Goal: Task Accomplishment & Management: Manage account settings

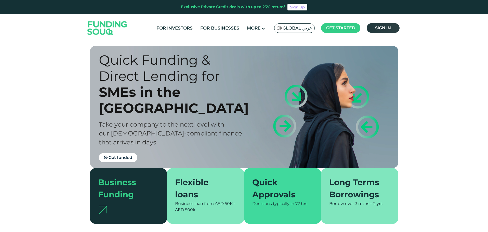
click at [384, 30] on link "Sign in" at bounding box center [383, 28] width 33 height 10
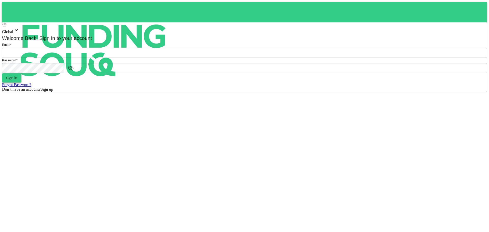
type input "[EMAIL_ADDRESS][DOMAIN_NAME]"
click at [21, 83] on button "Sign in" at bounding box center [11, 77] width 19 height 9
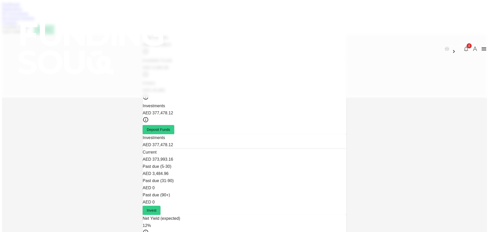
click at [22, 11] on link "Marketplace" at bounding box center [12, 9] width 20 height 4
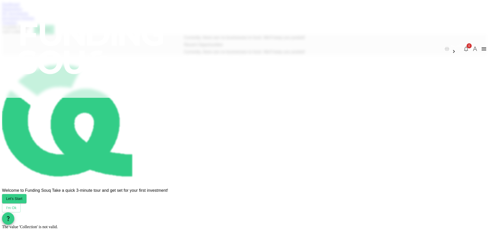
click at [29, 16] on link "My Investments" at bounding box center [15, 13] width 27 height 4
